Goal: Information Seeking & Learning: Learn about a topic

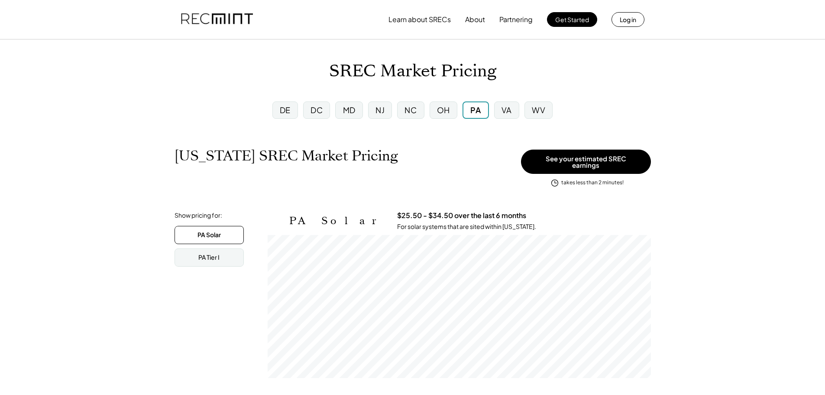
click at [319, 114] on div "DC" at bounding box center [317, 109] width 12 height 11
click at [354, 112] on div "MD" at bounding box center [350, 109] width 13 height 11
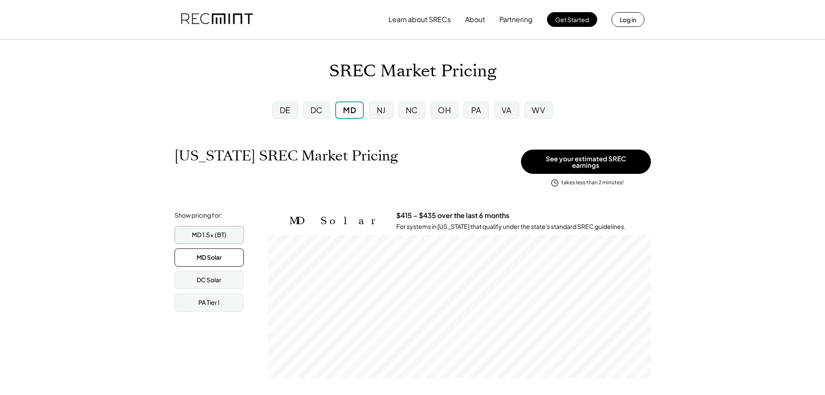
click at [237, 226] on div "MD 1.5x (BT)" at bounding box center [209, 235] width 69 height 18
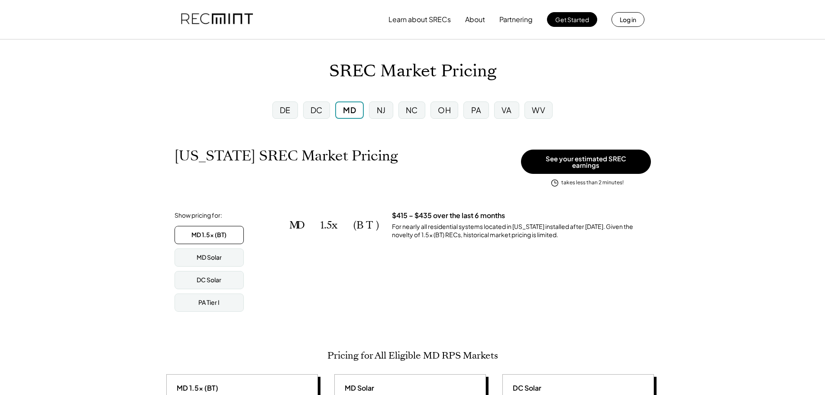
click at [384, 116] on div "NJ" at bounding box center [381, 109] width 24 height 17
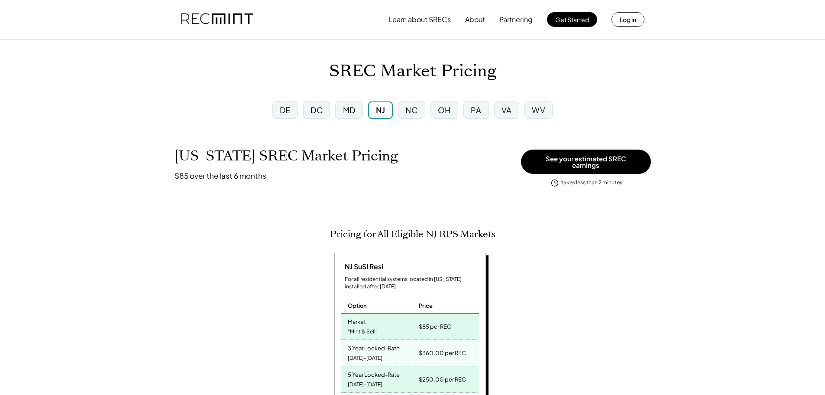
click at [493, 110] on div "VA" at bounding box center [507, 110] width 30 height 23
click at [503, 110] on div "VA" at bounding box center [507, 109] width 10 height 11
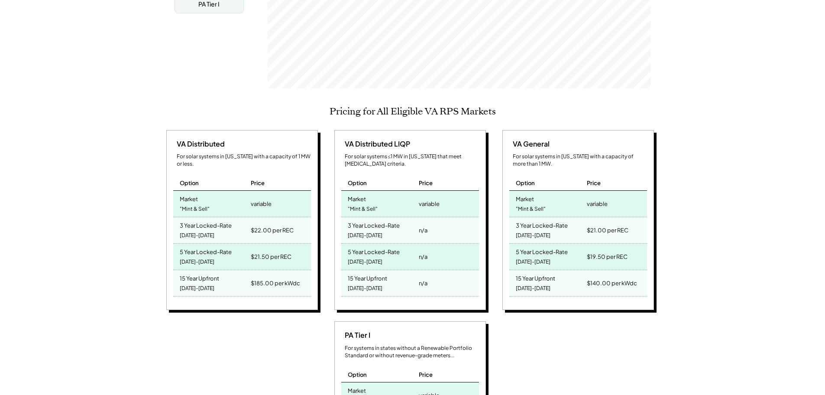
scroll to position [303, 0]
